Goal: Task Accomplishment & Management: Use online tool/utility

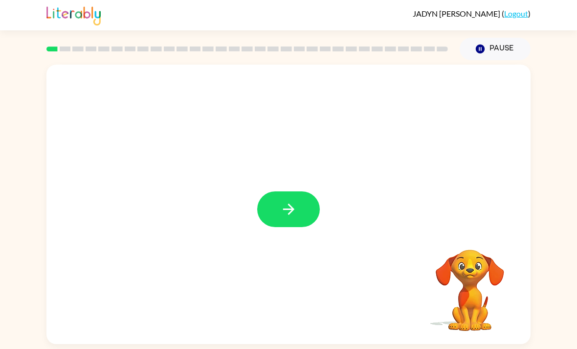
click at [300, 219] on button "button" at bounding box center [288, 209] width 63 height 36
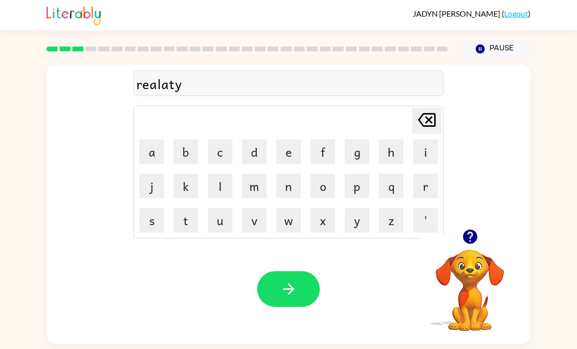
click at [308, 300] on button "button" at bounding box center [288, 289] width 63 height 36
click at [471, 245] on icon "button" at bounding box center [470, 236] width 17 height 17
click at [289, 76] on div "[PERSON_NAME]" at bounding box center [289, 82] width 310 height 25
click at [288, 307] on button "button" at bounding box center [288, 289] width 63 height 36
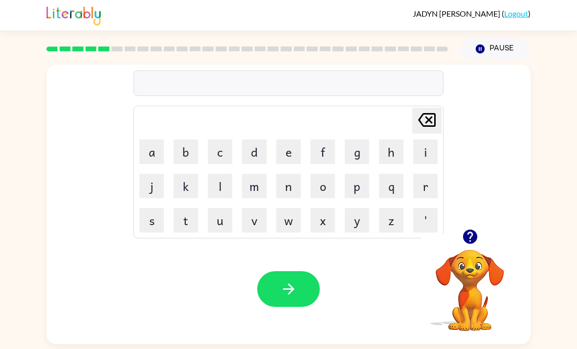
click at [487, 254] on video "Your browser must support playing .mp4 files to use Literably. Please try using…" at bounding box center [470, 283] width 98 height 98
click at [474, 236] on icon "button" at bounding box center [470, 236] width 14 height 14
click at [284, 270] on div "Your browser must support playing .mp4 files to use Literably. Please try using…" at bounding box center [288, 289] width 484 height 110
click at [287, 305] on button "button" at bounding box center [288, 289] width 63 height 36
click at [272, 298] on button "button" at bounding box center [288, 289] width 63 height 36
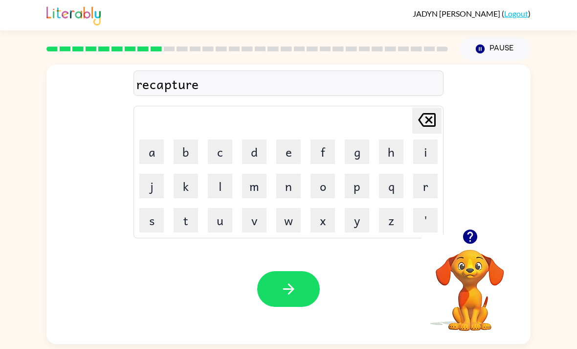
click at [287, 297] on icon "button" at bounding box center [288, 288] width 17 height 17
click at [253, 296] on div "Your browser must support playing .mp4 files to use Literably. Please try using…" at bounding box center [288, 289] width 484 height 110
click at [286, 290] on icon "button" at bounding box center [288, 288] width 17 height 17
